Goal: Information Seeking & Learning: Stay updated

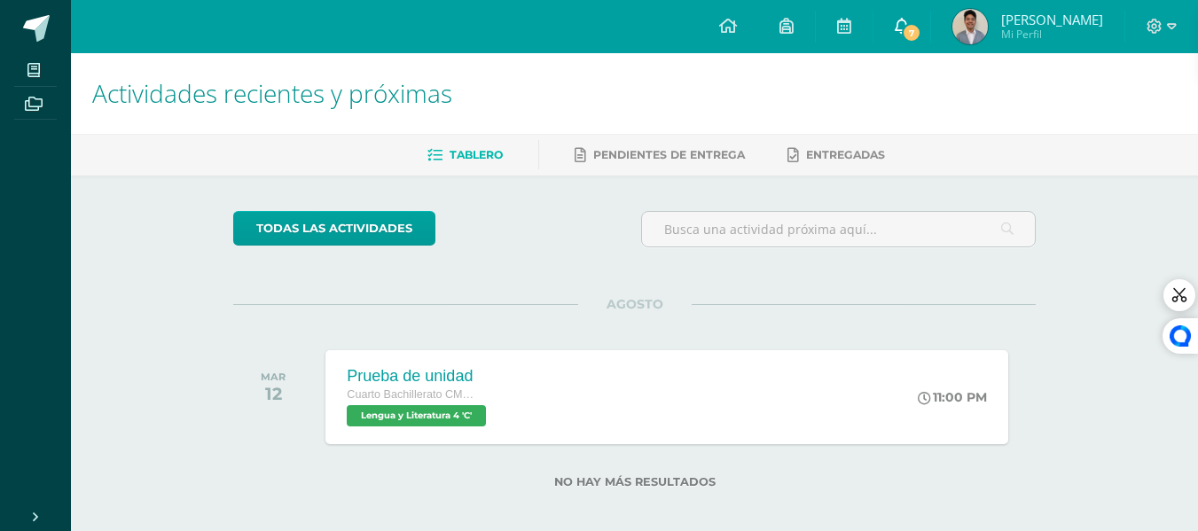
click at [917, 27] on span "7" at bounding box center [912, 33] width 20 height 20
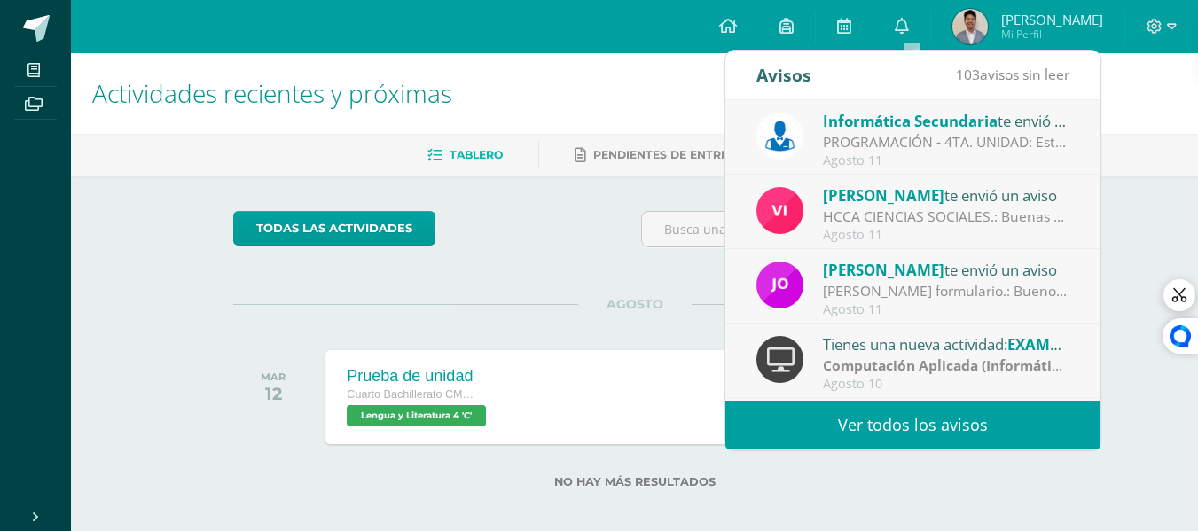
drag, startPoint x: 914, startPoint y: 27, endPoint x: 1016, endPoint y: 95, distance: 122.0
click at [1016, 95] on div "103 avisos sin leer" at bounding box center [1013, 76] width 114 height 50
click at [1008, 163] on div "Agosto 11" at bounding box center [946, 160] width 247 height 15
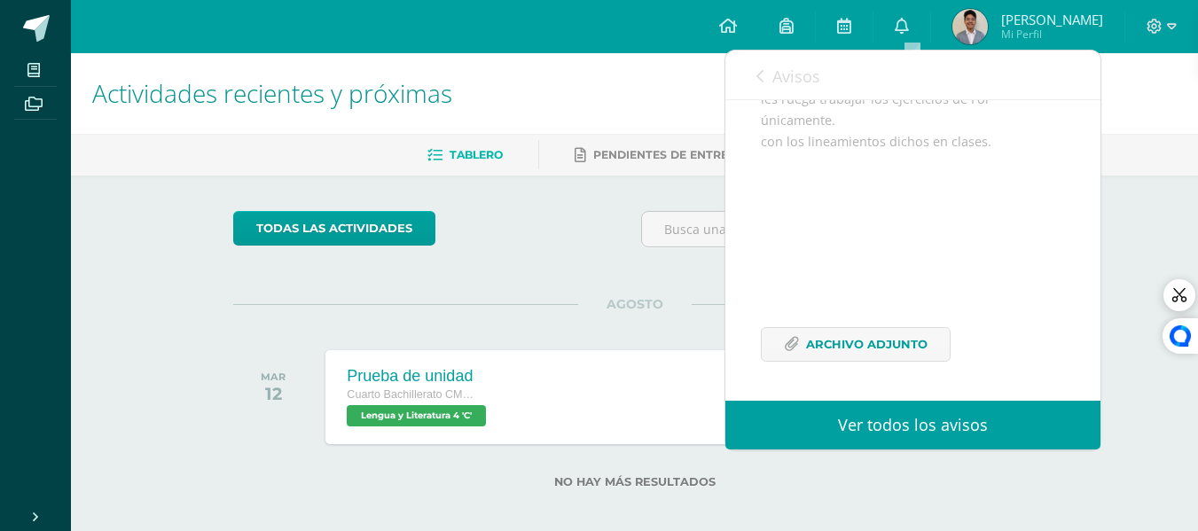
scroll to position [287, 0]
click at [885, 346] on span "Archivo Adjunto" at bounding box center [867, 344] width 122 height 33
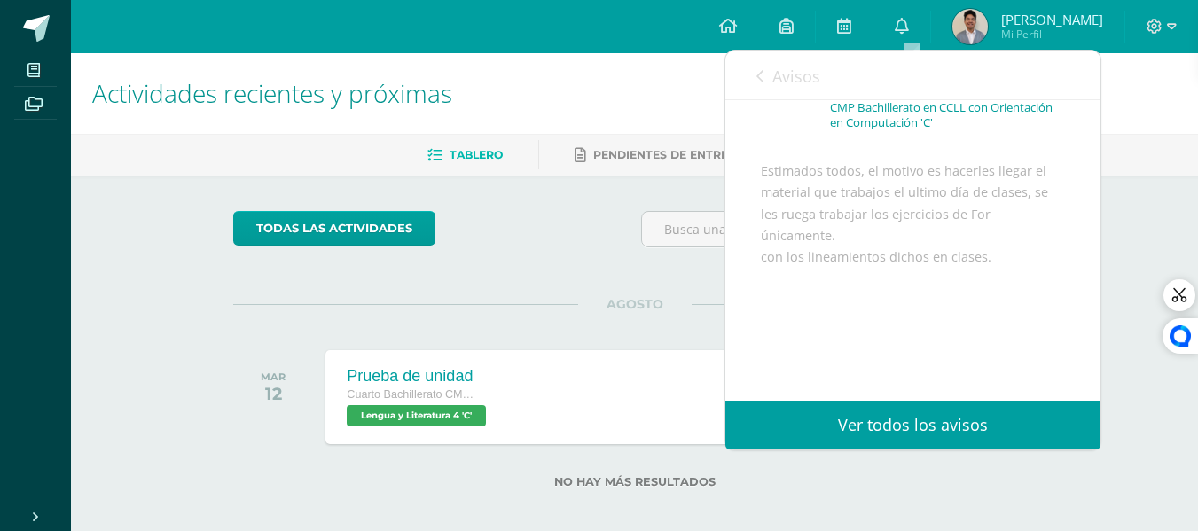
scroll to position [110, 0]
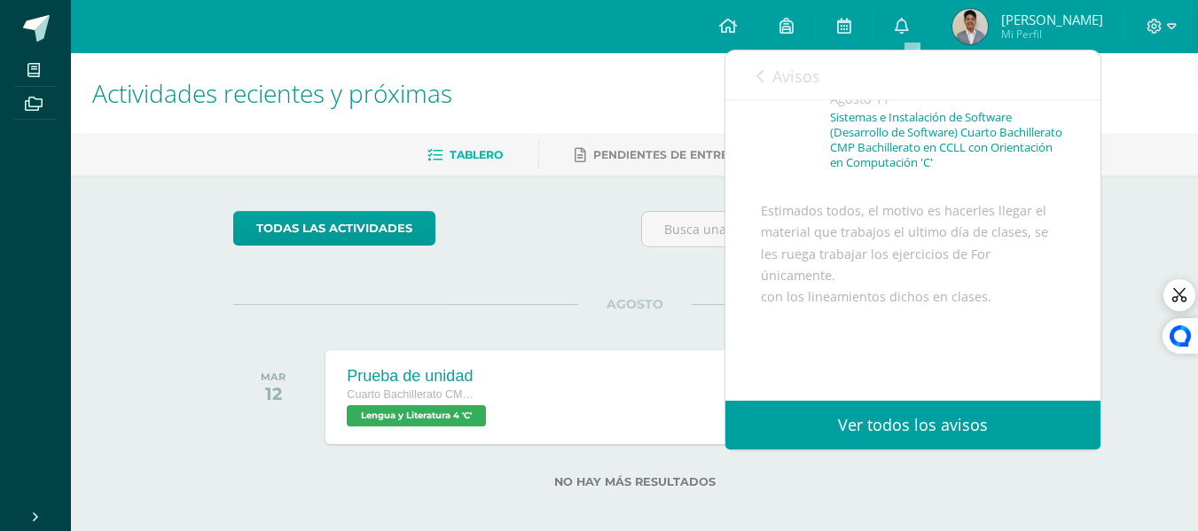
drag, startPoint x: 867, startPoint y: 276, endPoint x: 867, endPoint y: 295, distance: 19.5
click at [867, 295] on div "Estimados todos, el motivo es hacerles llegar el material que trabajos el ultim…" at bounding box center [913, 369] width 304 height 339
click at [846, 271] on div "Estimados todos, el motivo es hacerles llegar el material que trabajos el ultim…" at bounding box center [913, 369] width 304 height 339
click at [787, 71] on span "Avisos" at bounding box center [797, 76] width 48 height 21
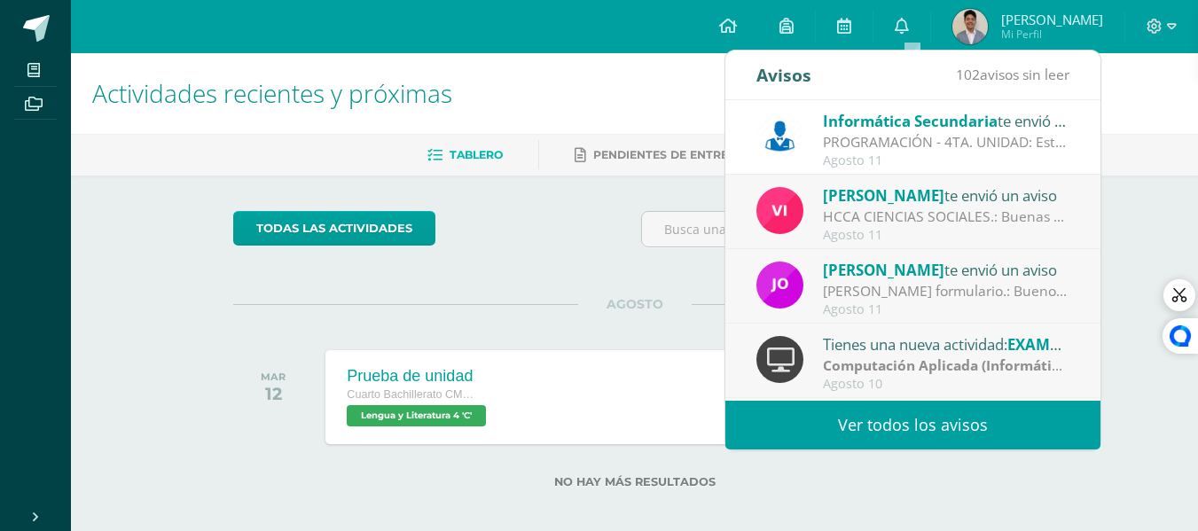
click at [840, 228] on div "Agosto 11" at bounding box center [946, 235] width 247 height 15
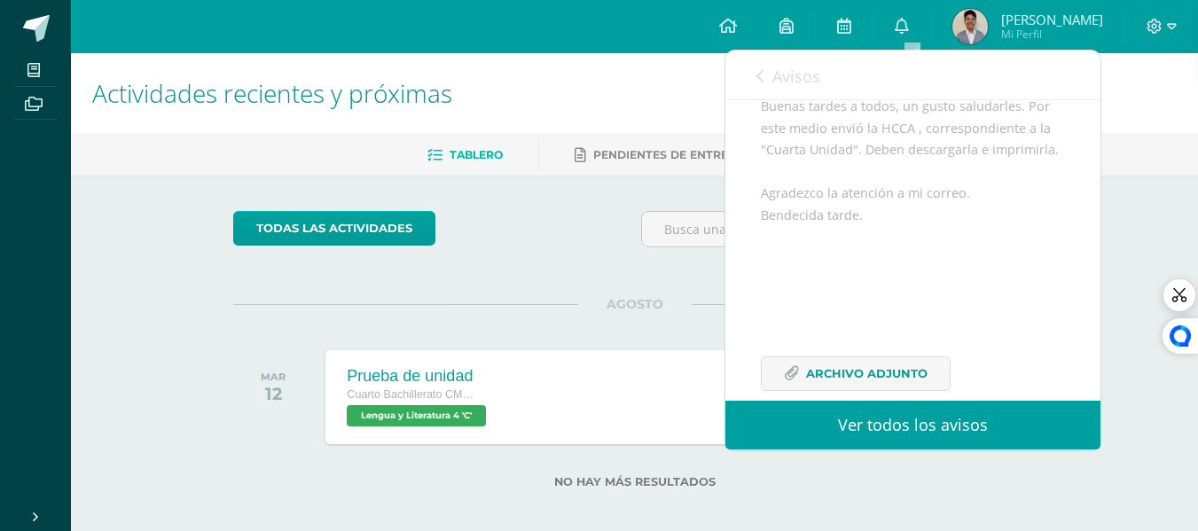
scroll to position [287, 0]
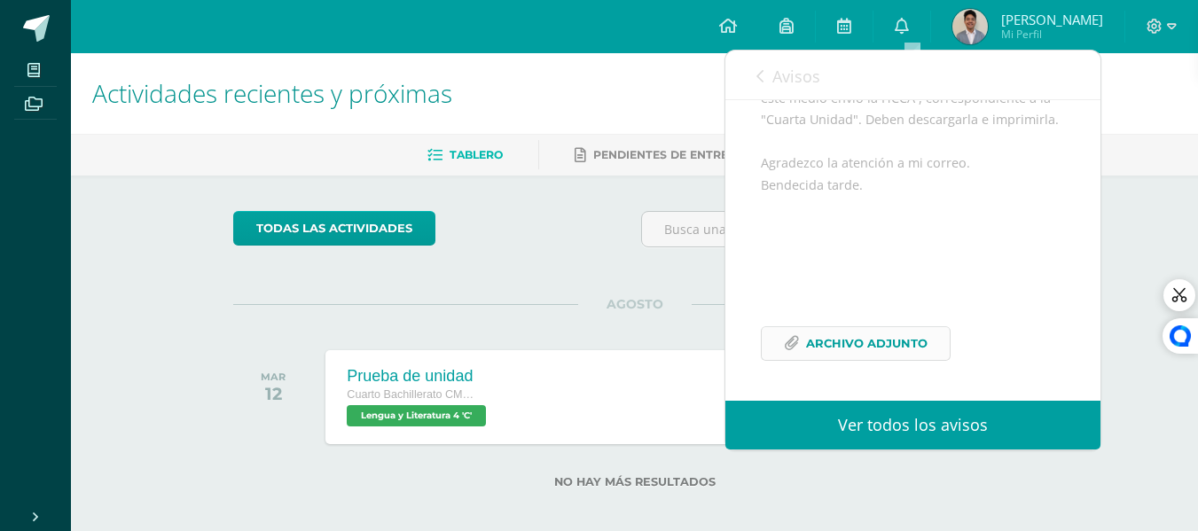
click at [877, 338] on span "Archivo Adjunto" at bounding box center [867, 343] width 122 height 33
click at [776, 74] on span "Avisos" at bounding box center [797, 76] width 48 height 21
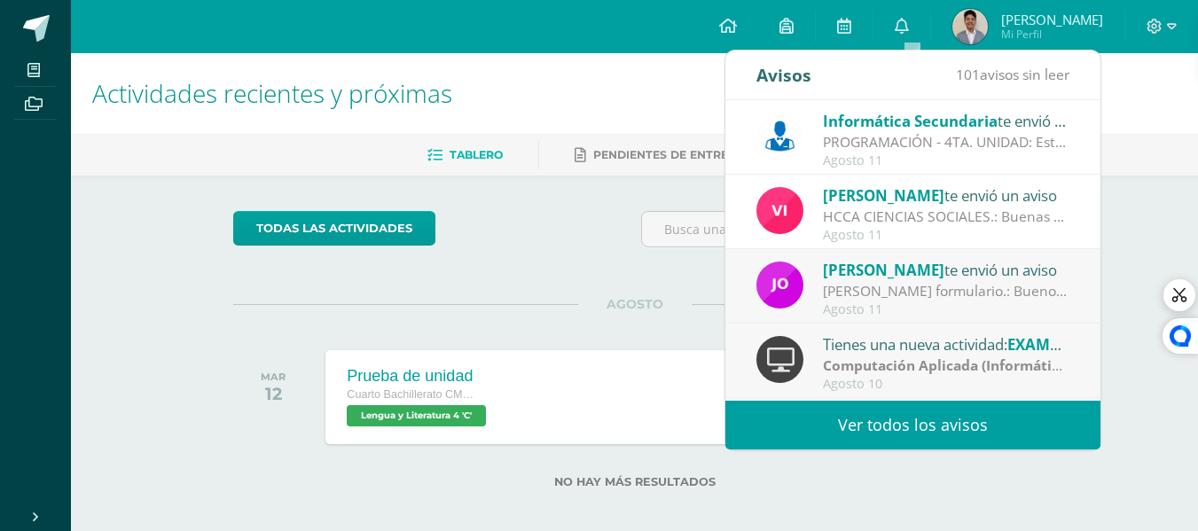
scroll to position [89, 0]
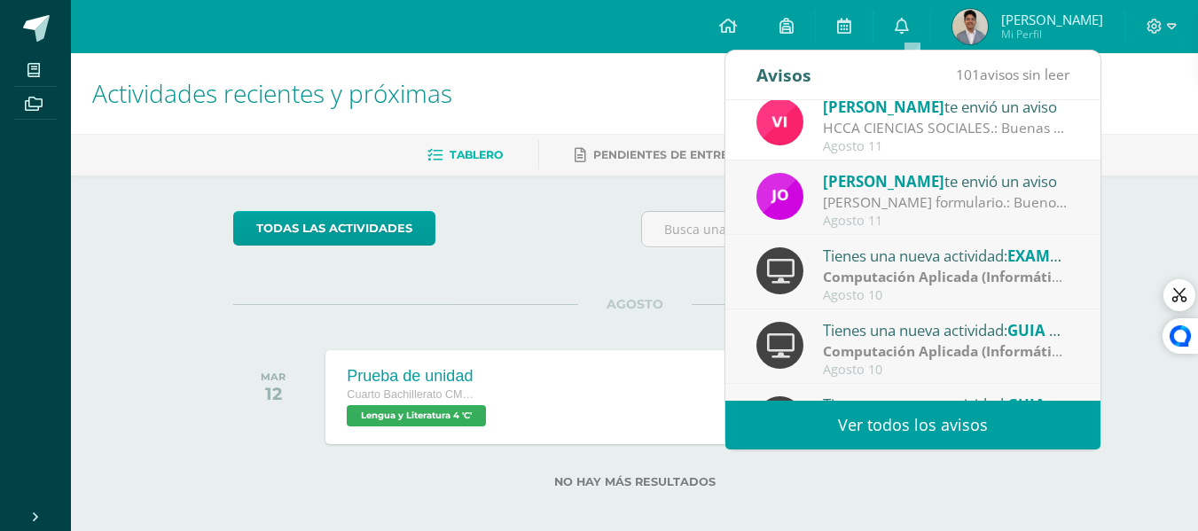
click at [842, 207] on div "[PERSON_NAME] formulario.: Buenos días jóvenes les comparto el siguiente link p…" at bounding box center [946, 202] width 247 height 20
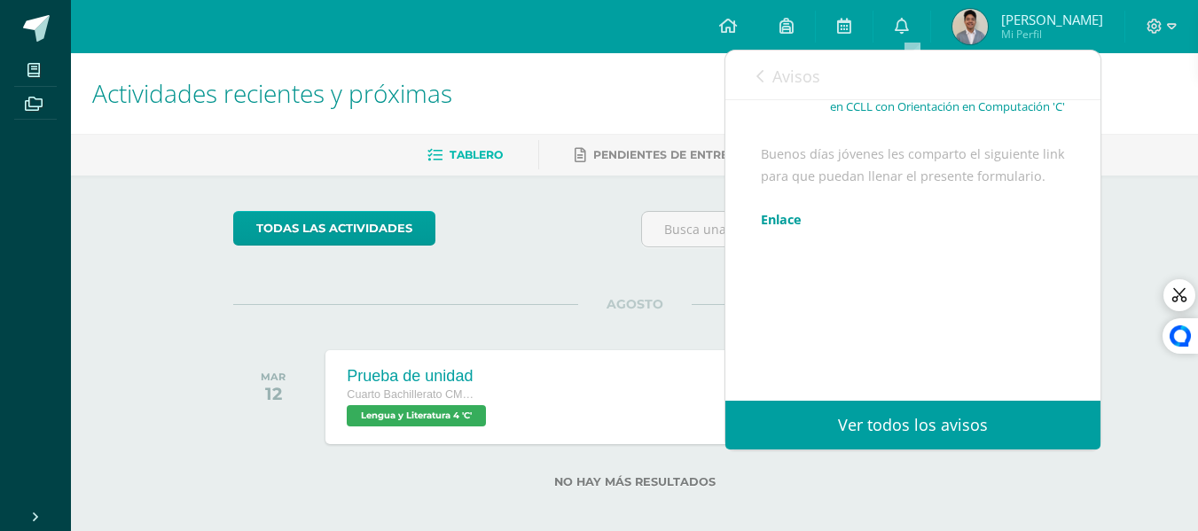
click at [792, 213] on link "Enlace" at bounding box center [781, 219] width 41 height 17
click at [813, 93] on link "Avisos" at bounding box center [789, 76] width 64 height 51
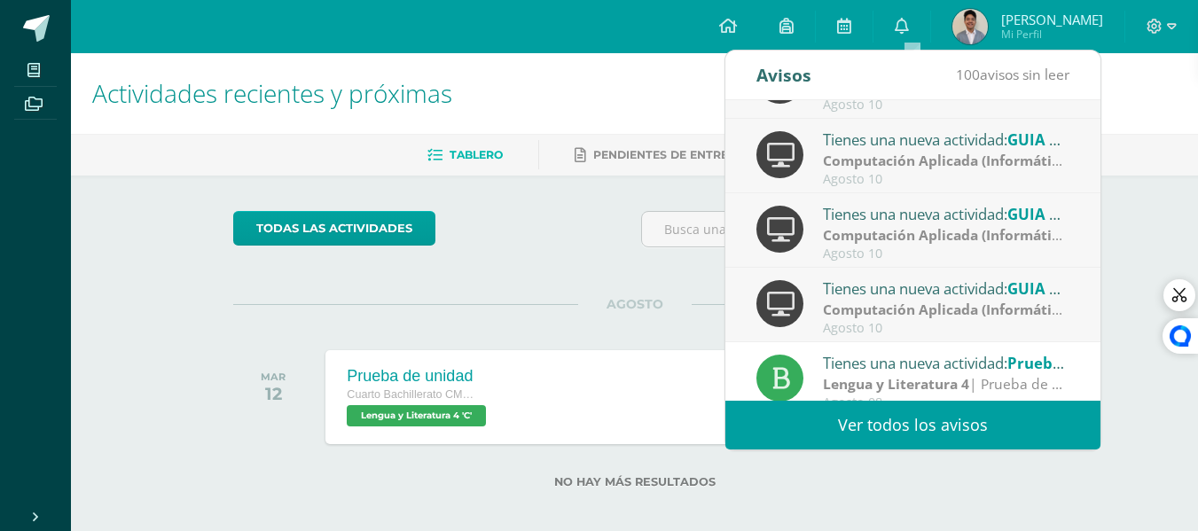
scroll to position [295, 0]
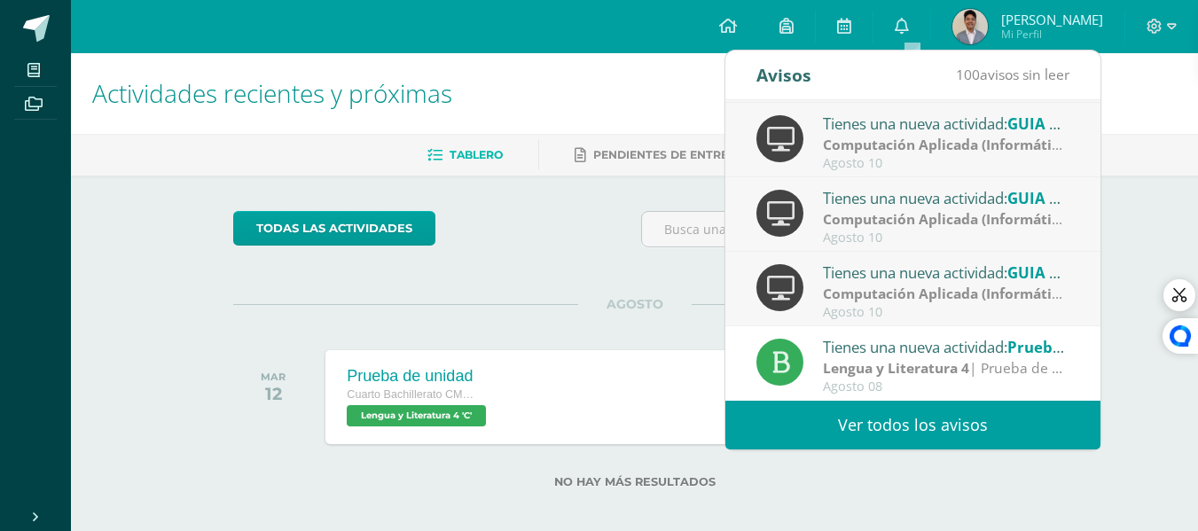
click at [932, 415] on link "Ver todos los avisos" at bounding box center [913, 425] width 375 height 49
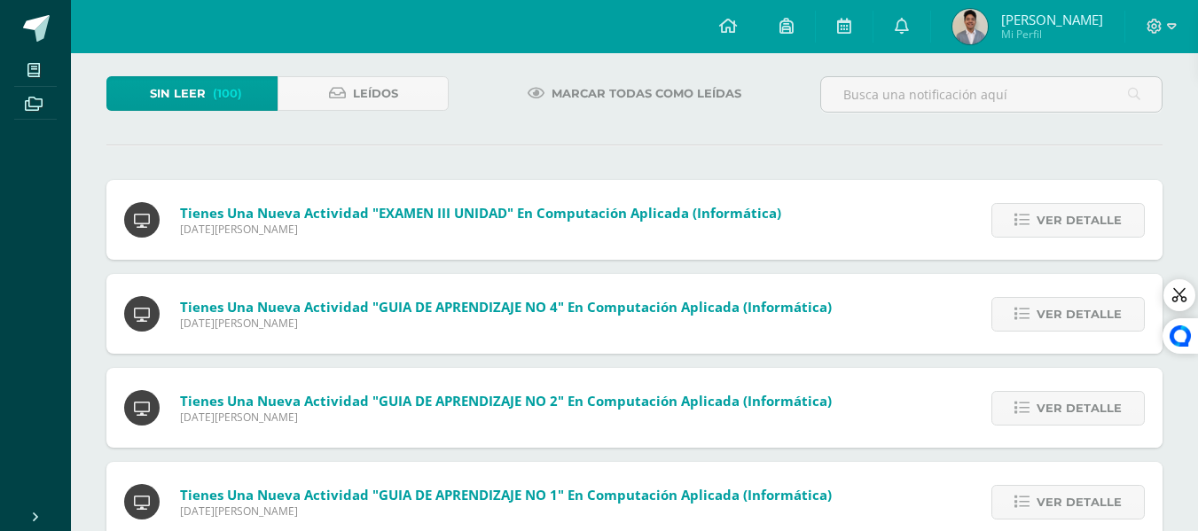
scroll to position [53, 0]
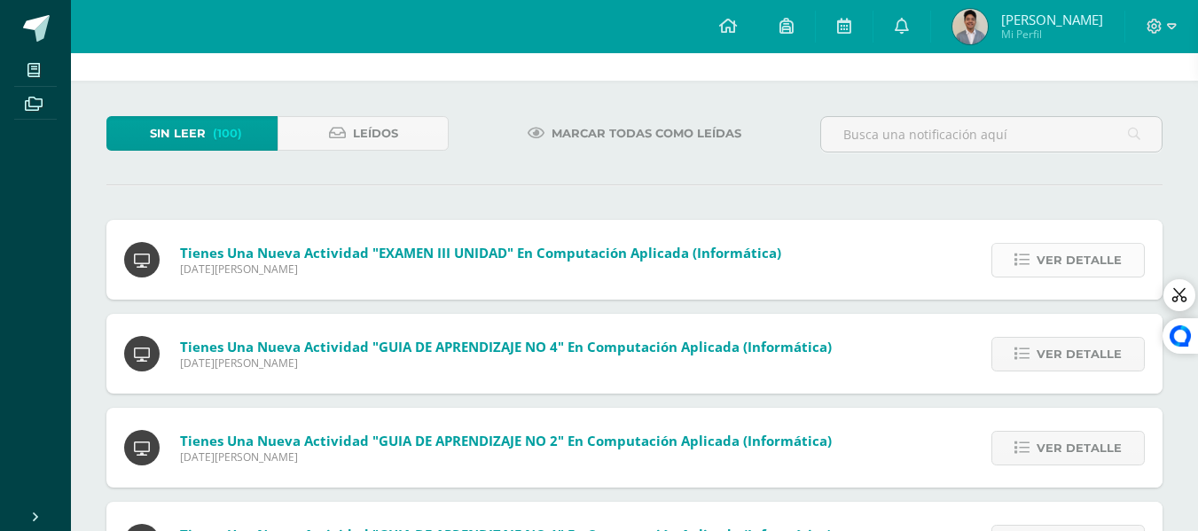
click at [1061, 256] on span "Ver detalle" at bounding box center [1079, 260] width 85 height 33
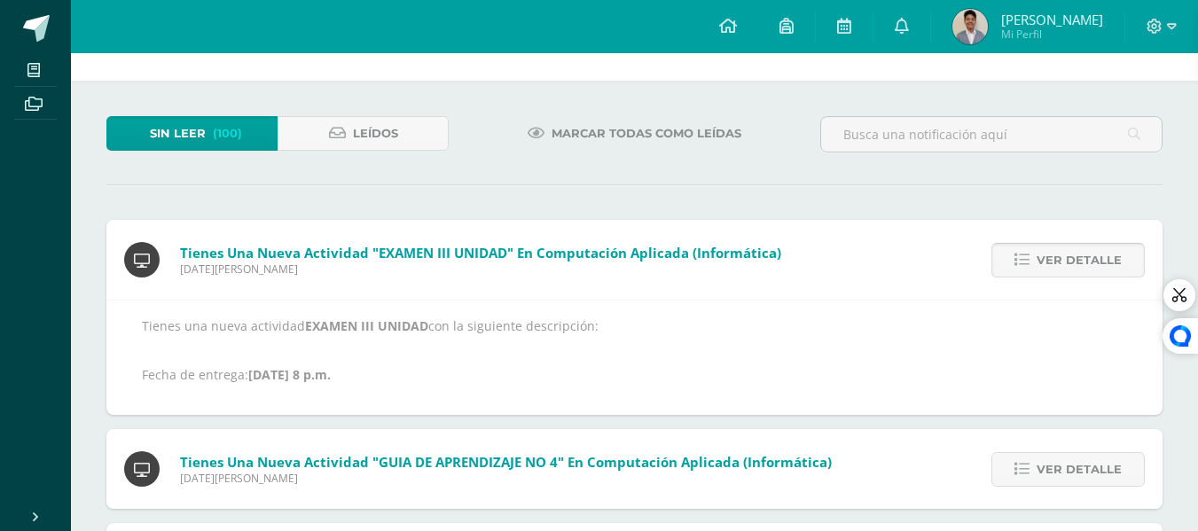
click at [1062, 256] on span "Ver detalle" at bounding box center [1079, 260] width 85 height 33
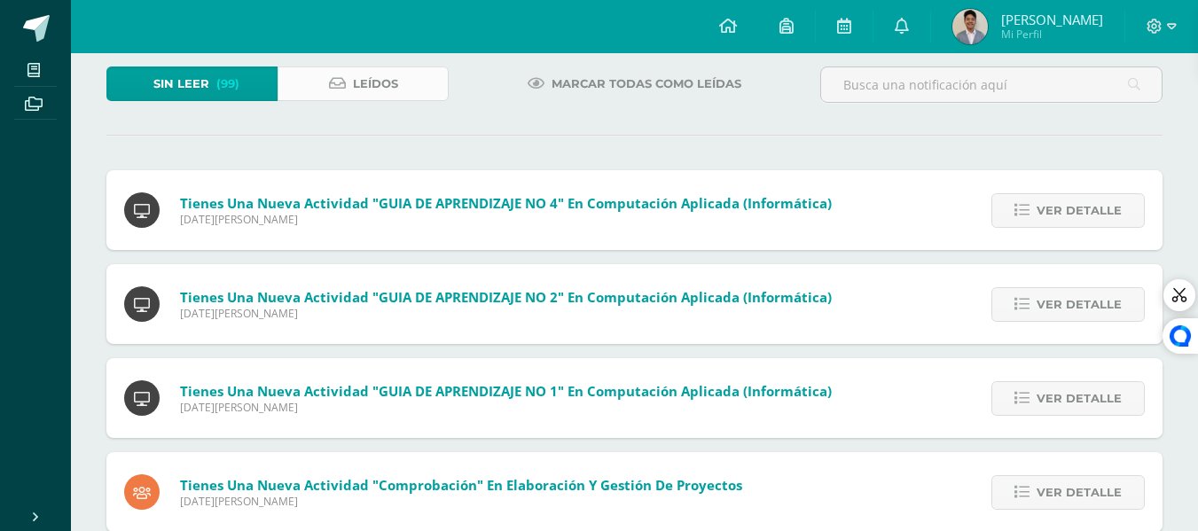
scroll to position [0, 0]
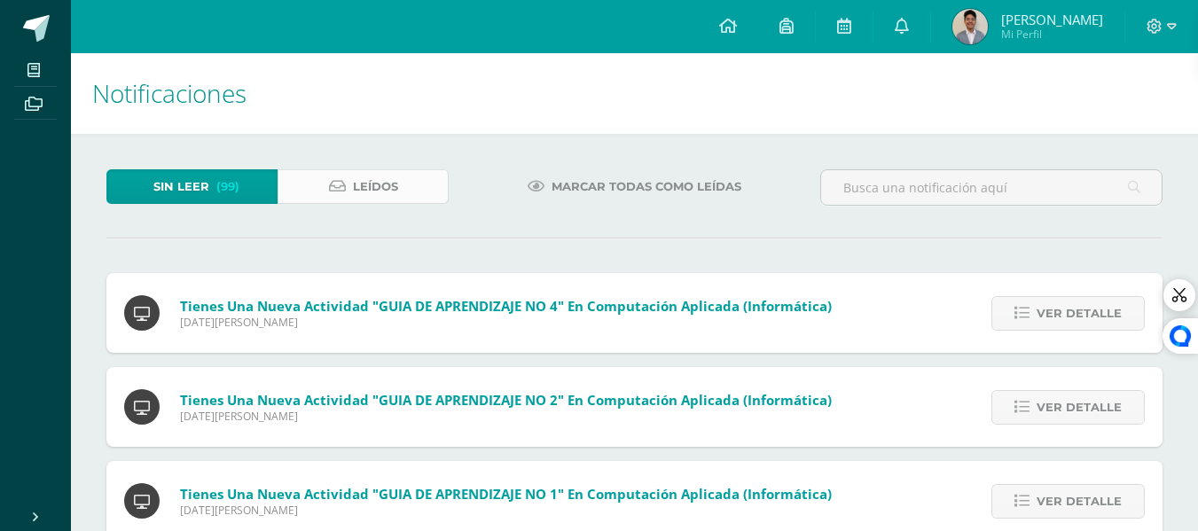
click at [359, 179] on span "Leídos" at bounding box center [375, 186] width 45 height 33
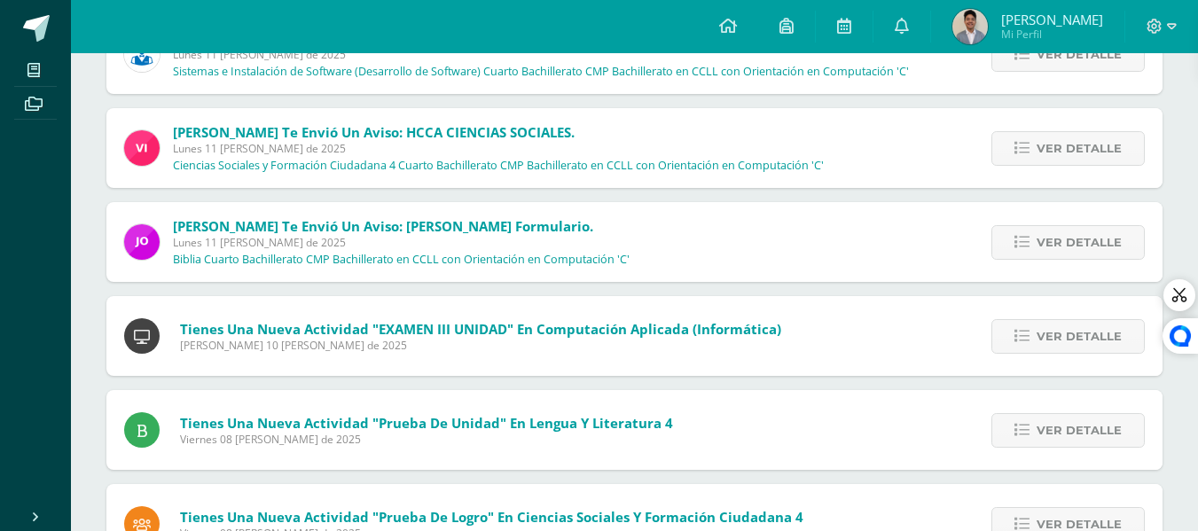
scroll to position [89, 0]
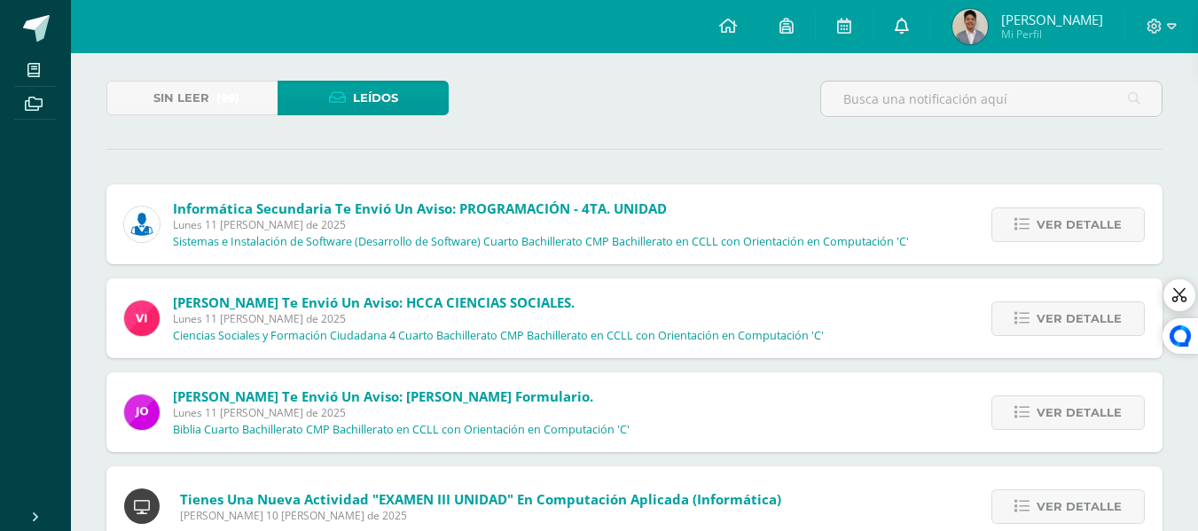
click at [899, 23] on link at bounding box center [902, 26] width 57 height 53
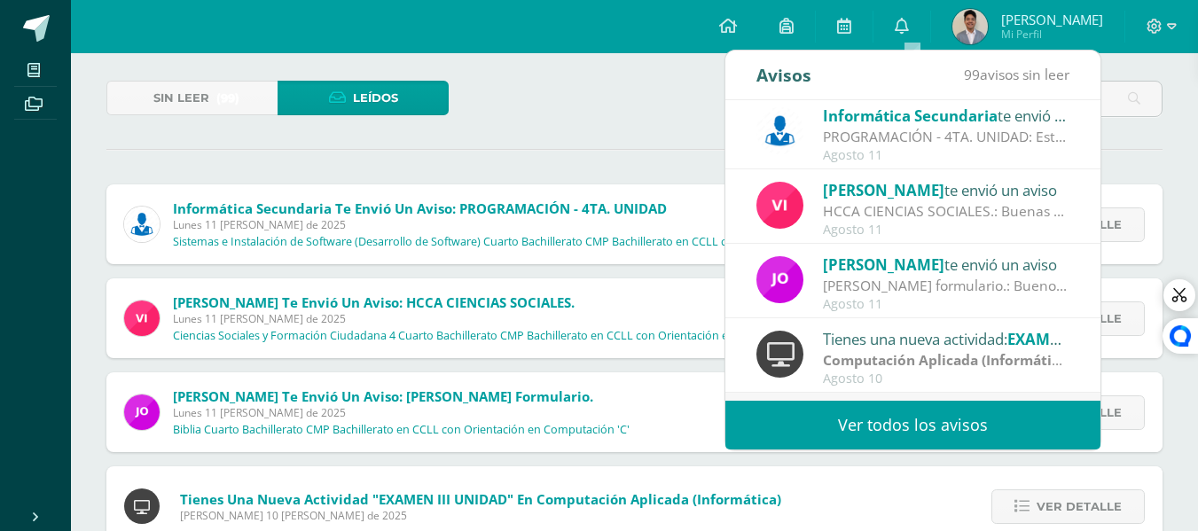
scroll to position [0, 0]
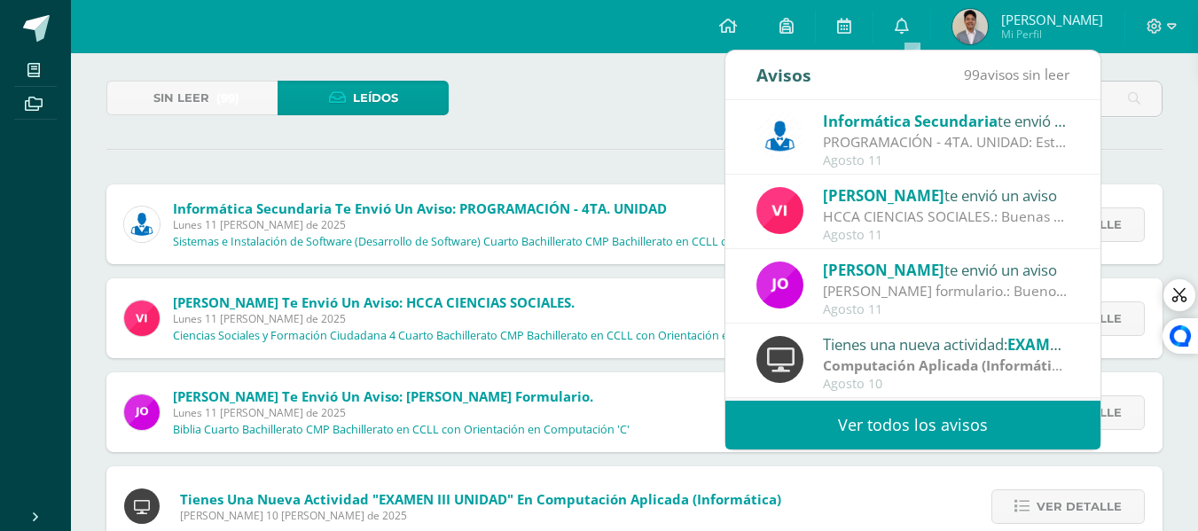
click at [592, 112] on div "Sin leer (99) Leídos" at bounding box center [634, 106] width 1071 height 51
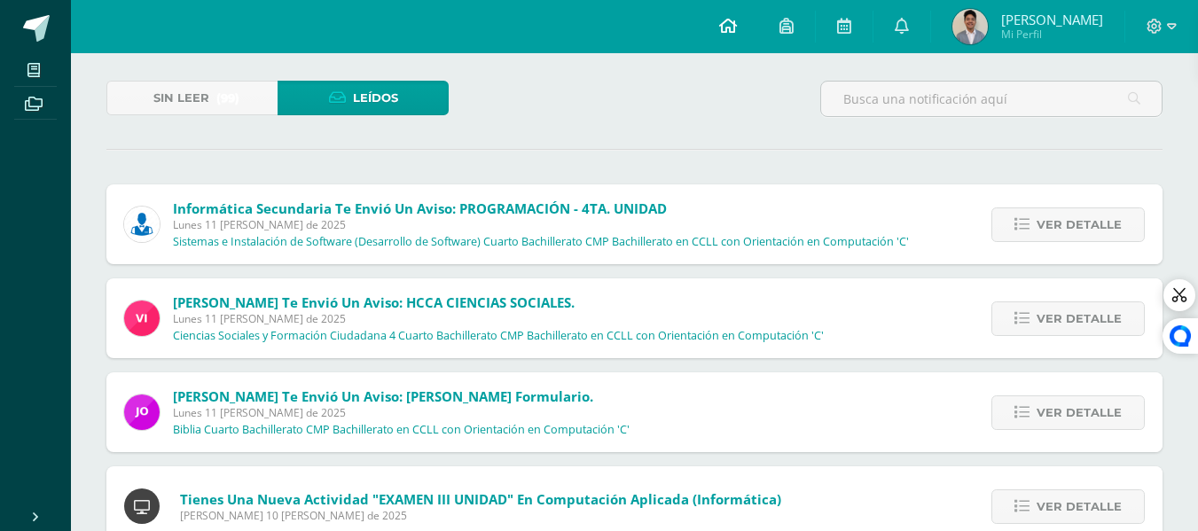
click at [737, 34] on span at bounding box center [728, 27] width 18 height 20
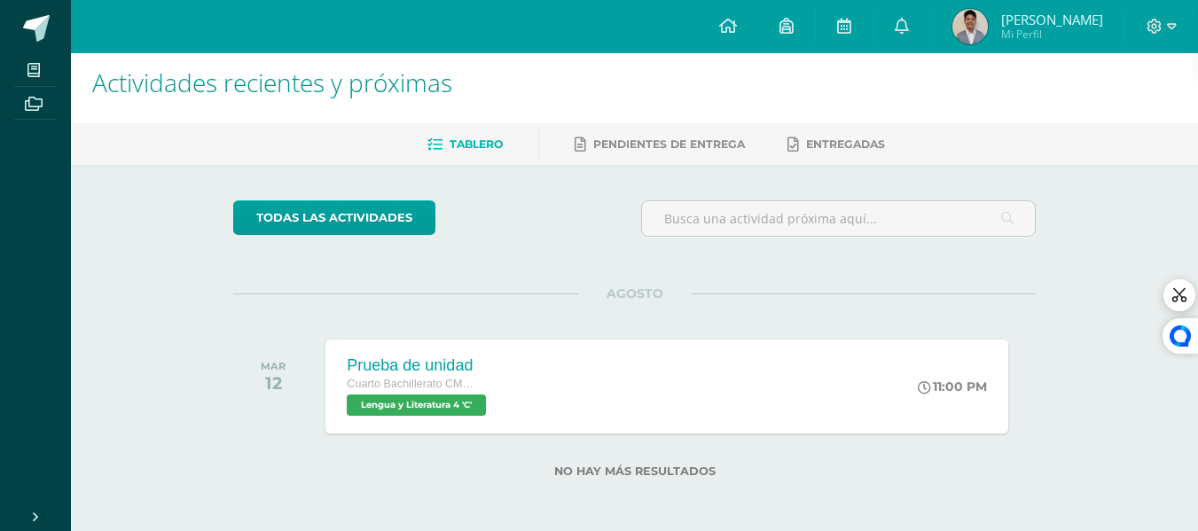
scroll to position [14, 0]
